Goal: Information Seeking & Learning: Find specific fact

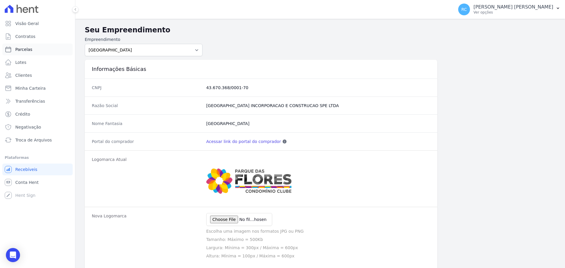
click at [35, 51] on link "Parcelas" at bounding box center [37, 50] width 70 height 12
select select
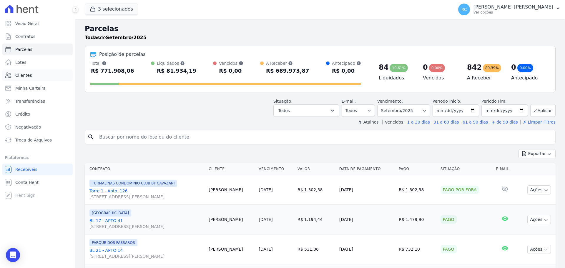
click at [23, 76] on span "Clientes" at bounding box center [23, 75] width 16 height 6
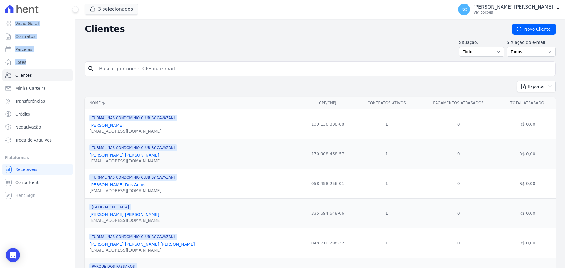
drag, startPoint x: 145, startPoint y: 70, endPoint x: 91, endPoint y: 48, distance: 57.9
click at [109, 54] on div "Situação: Todos Adimplentes Inadimplentes Situação do e-mail: Todos Confirmado …" at bounding box center [320, 47] width 471 height 17
click at [112, 64] on input "search" at bounding box center [324, 69] width 457 height 12
type input "[PERSON_NAME]"
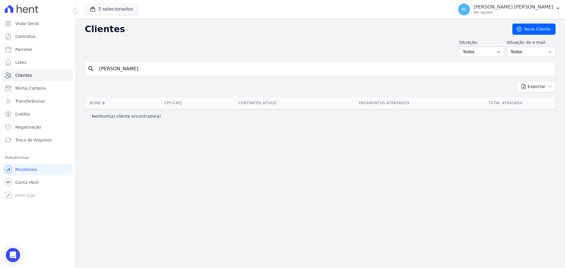
click at [456, 160] on div "Clientes [GEOGRAPHIC_DATA] Situação: Todos Adimplentes Inadimplentes Situação d…" at bounding box center [319, 143] width 489 height 249
